Goal: Check status

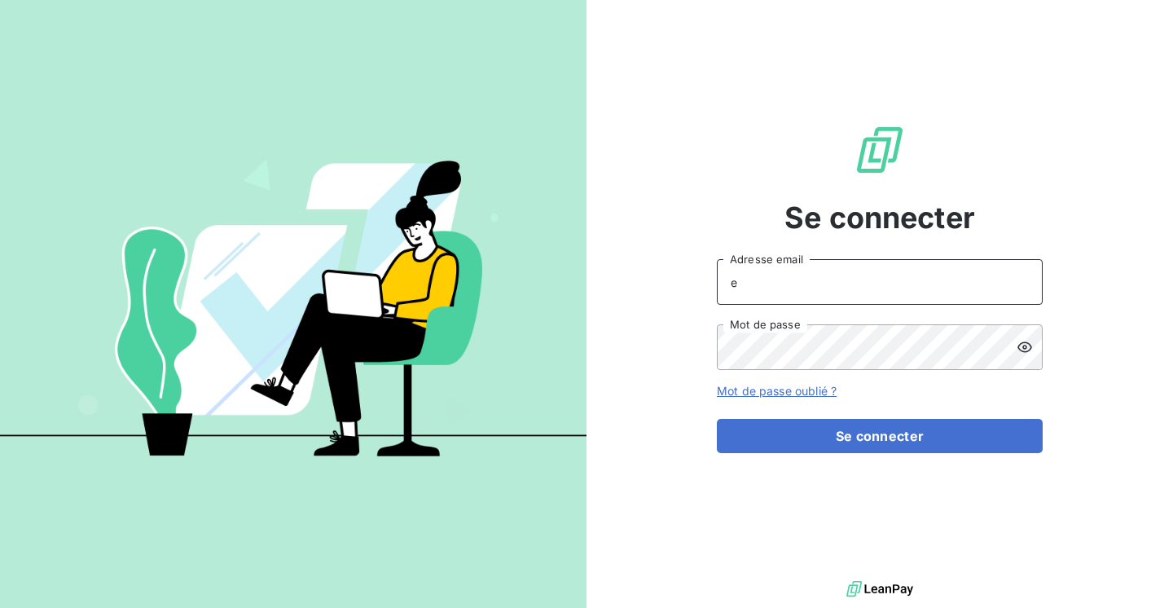
click at [805, 291] on input "e" at bounding box center [880, 282] width 326 height 46
type input "[EMAIL_ADDRESS][DOMAIN_NAME]"
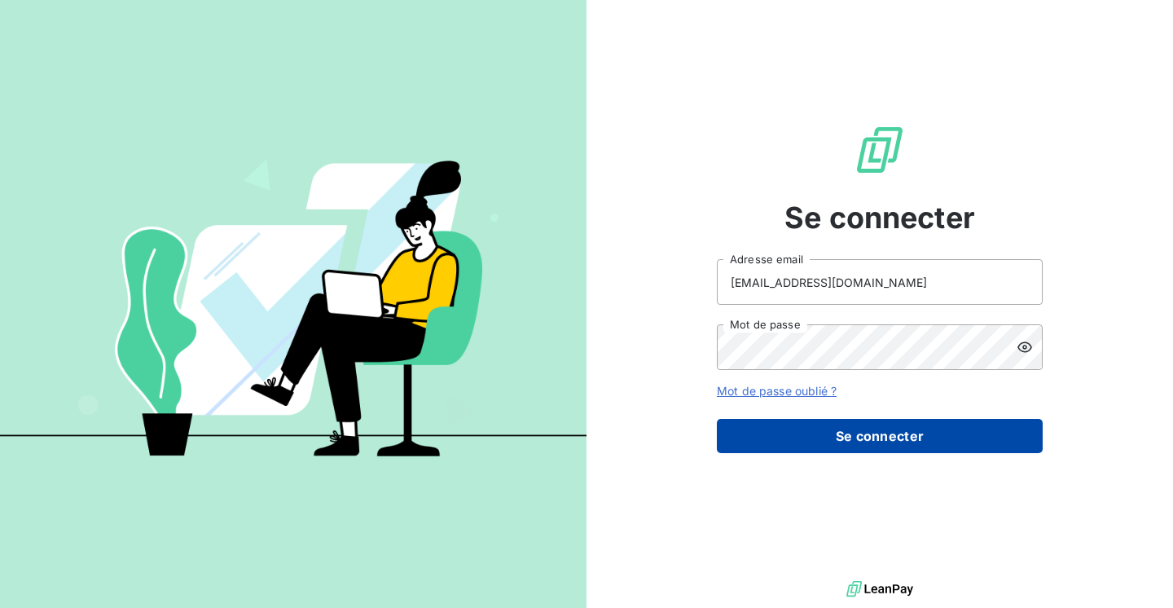
click at [908, 438] on button "Se connecter" at bounding box center [880, 436] width 326 height 34
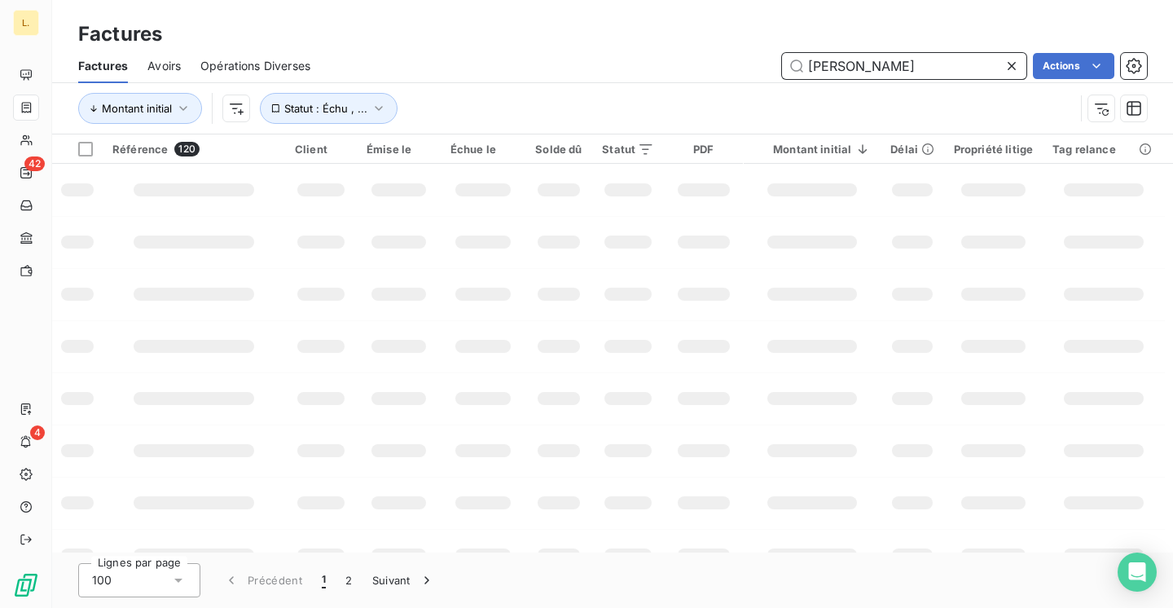
click at [857, 69] on input "[PERSON_NAME]" at bounding box center [904, 66] width 244 height 26
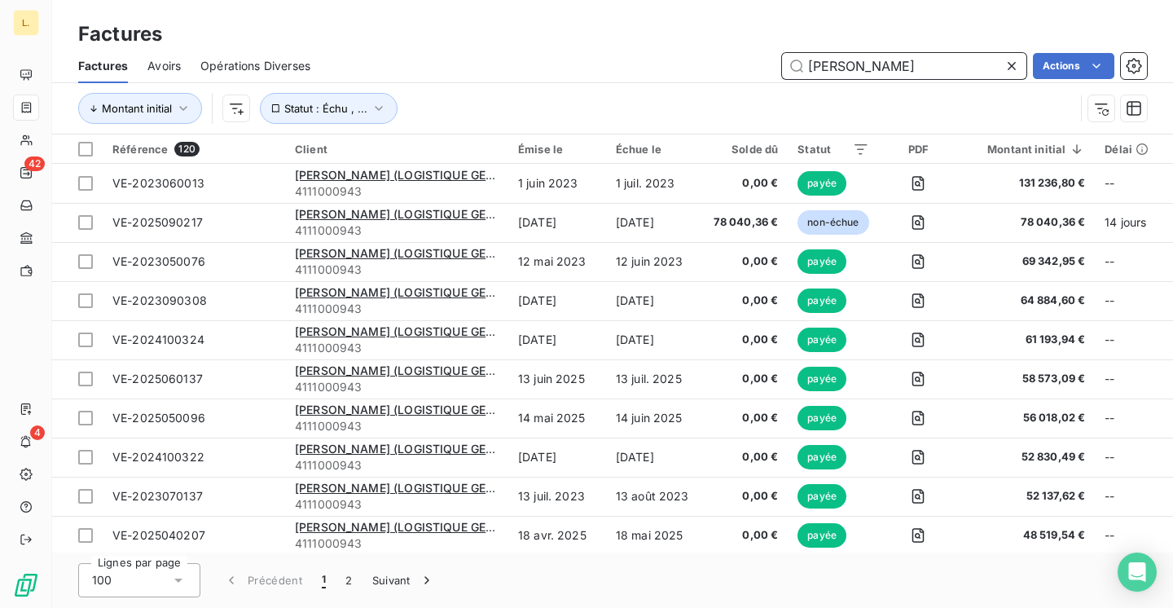
click at [857, 69] on input "[PERSON_NAME]" at bounding box center [904, 66] width 244 height 26
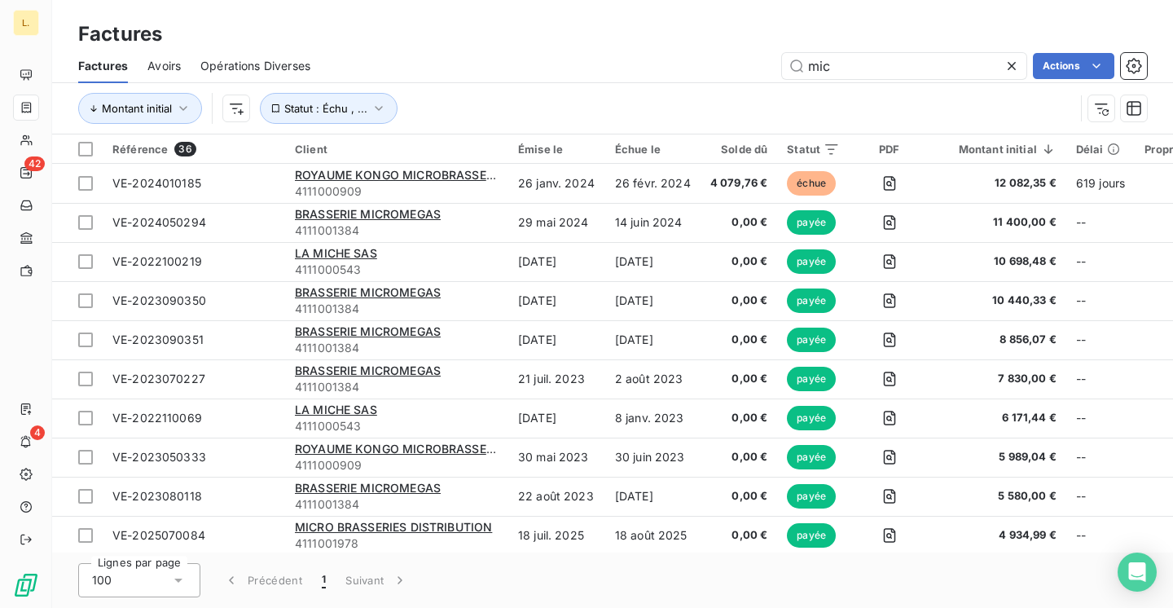
click at [353, 90] on div "Montant initial Statut : Échu , ..." at bounding box center [612, 108] width 1068 height 50
click at [348, 117] on button "Statut : Échu , ..." at bounding box center [329, 108] width 138 height 31
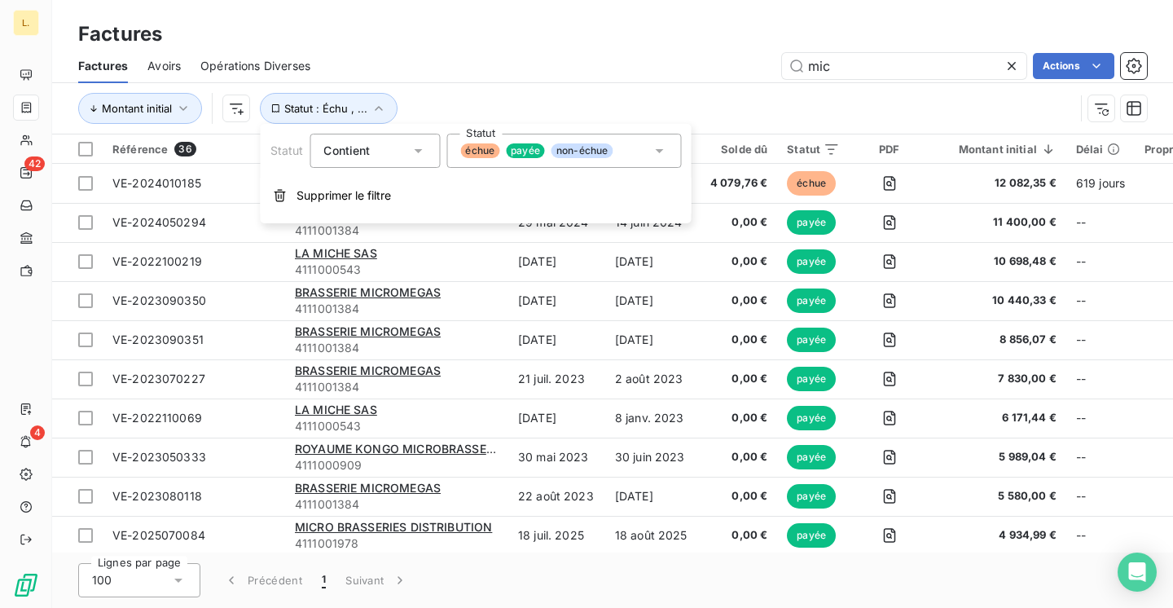
click at [631, 148] on div "échue payée non-échue" at bounding box center [563, 151] width 235 height 34
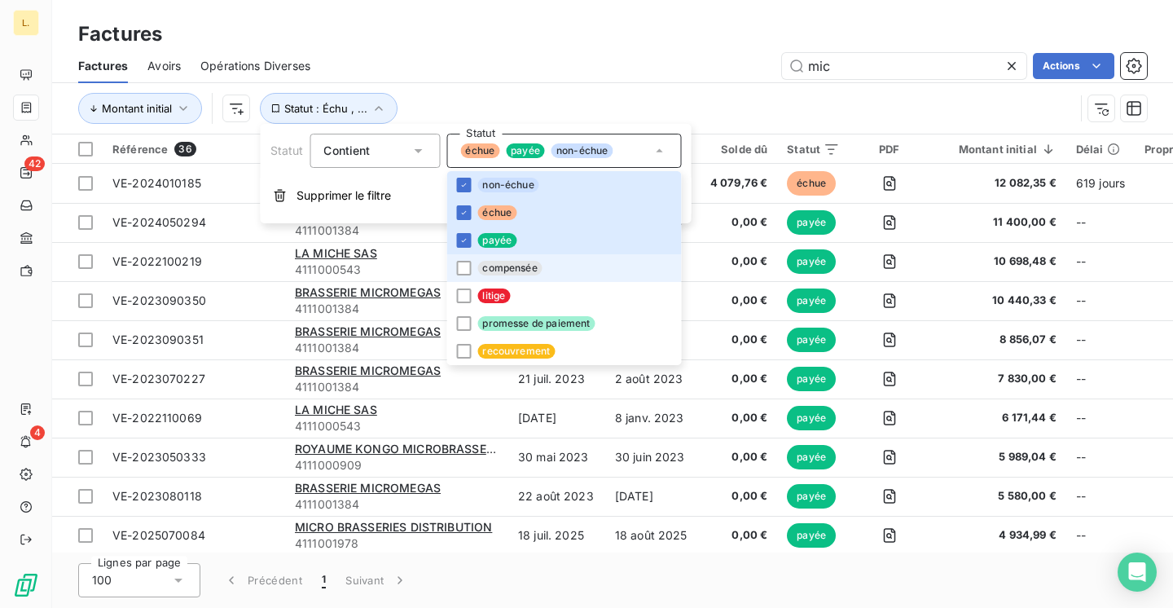
click at [548, 270] on li "compensée" at bounding box center [563, 268] width 235 height 28
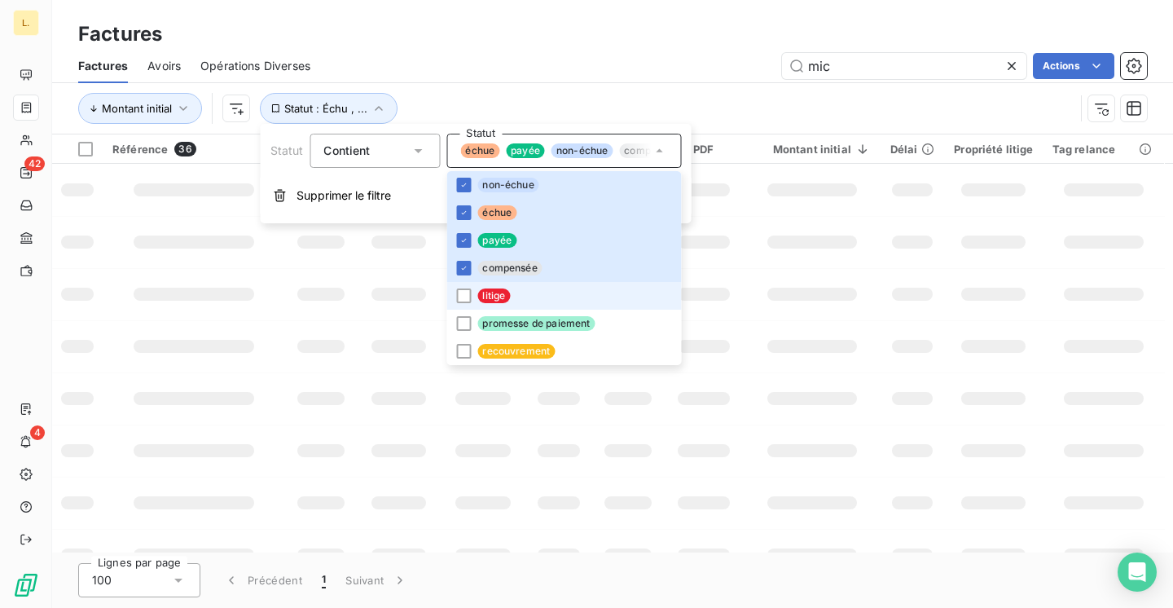
click at [545, 290] on li "litige" at bounding box center [563, 296] width 235 height 28
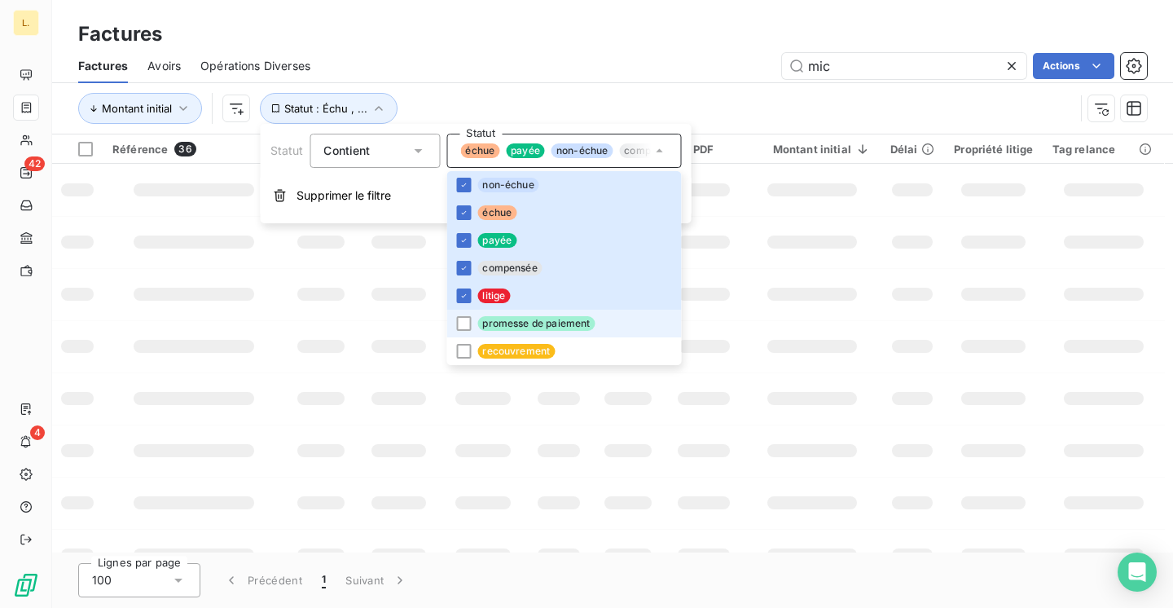
click at [545, 326] on span "promesse de paiement" at bounding box center [535, 323] width 117 height 15
click at [545, 354] on span "recouvrement" at bounding box center [515, 351] width 77 height 15
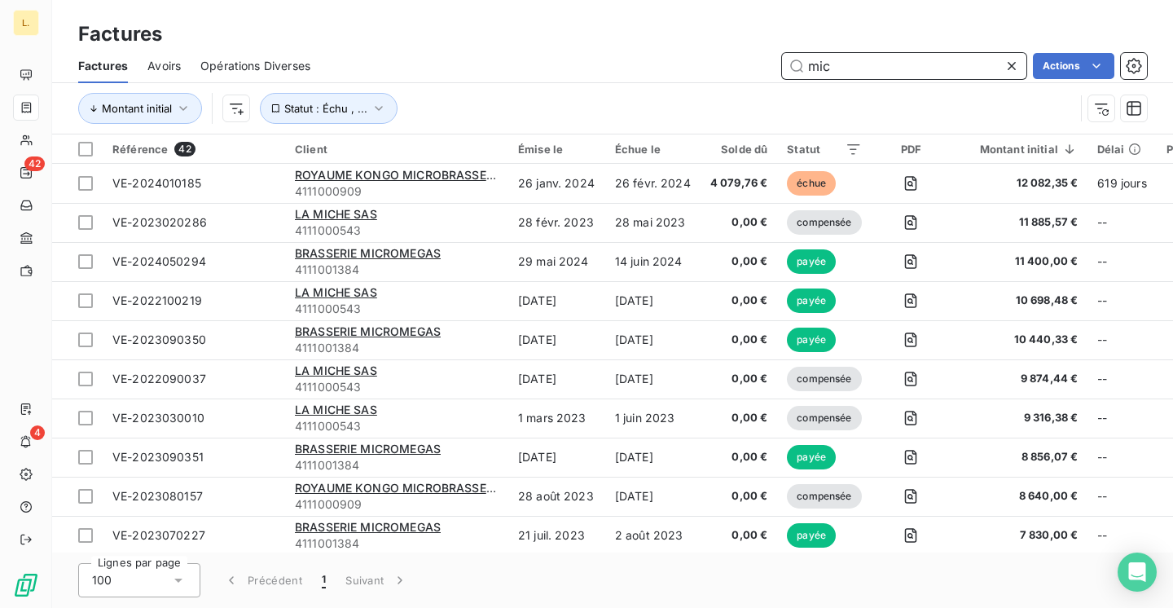
click at [919, 68] on input "mic" at bounding box center [904, 66] width 244 height 26
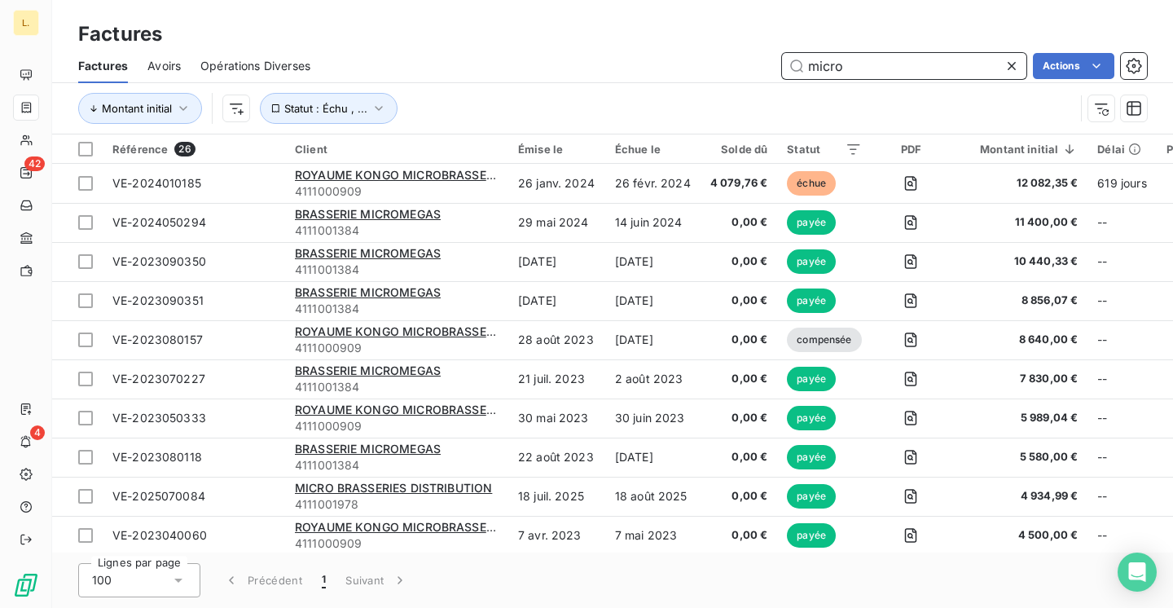
type input "micro"
